Goal: Task Accomplishment & Management: Use online tool/utility

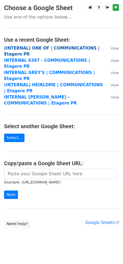
click at [29, 47] on strong "(INTERNAL) ONE OF | COMMUNICATIONS | Etagere PR" at bounding box center [51, 51] width 95 height 11
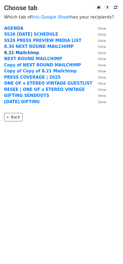
click at [17, 51] on strong "8.21 Mailchimp" at bounding box center [21, 52] width 35 height 5
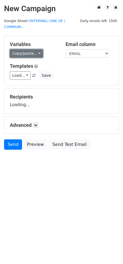
click at [37, 52] on link "Copy/paste..." at bounding box center [26, 53] width 33 height 8
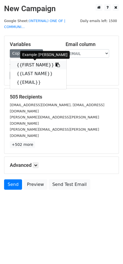
click at [33, 63] on link "{{FIRST NAME}}" at bounding box center [38, 65] width 56 height 9
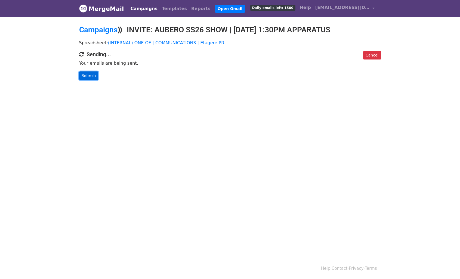
click at [87, 75] on link "Refresh" at bounding box center [88, 76] width 19 height 8
click at [371, 52] on link "Cancel" at bounding box center [372, 55] width 18 height 8
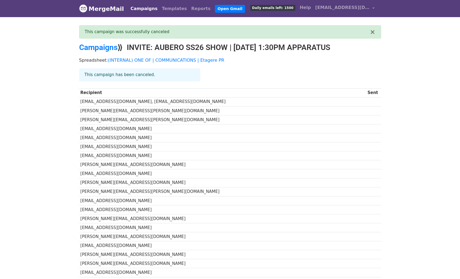
click at [164, 69] on div "This campaign has been canceled." at bounding box center [139, 75] width 121 height 13
